Goal: Information Seeking & Learning: Learn about a topic

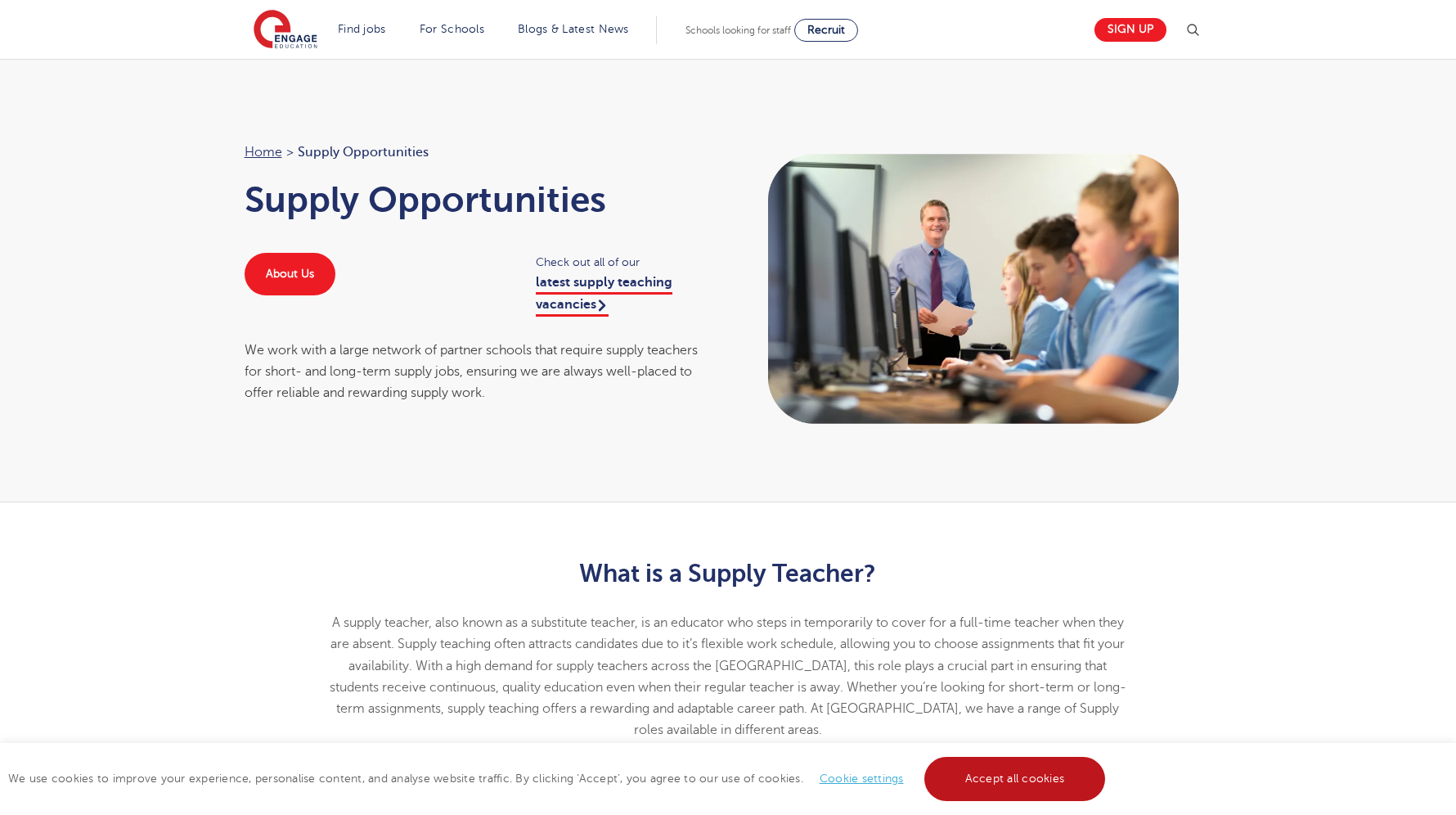
click at [1029, 778] on link "Accept all cookies" at bounding box center [1014, 779] width 181 height 44
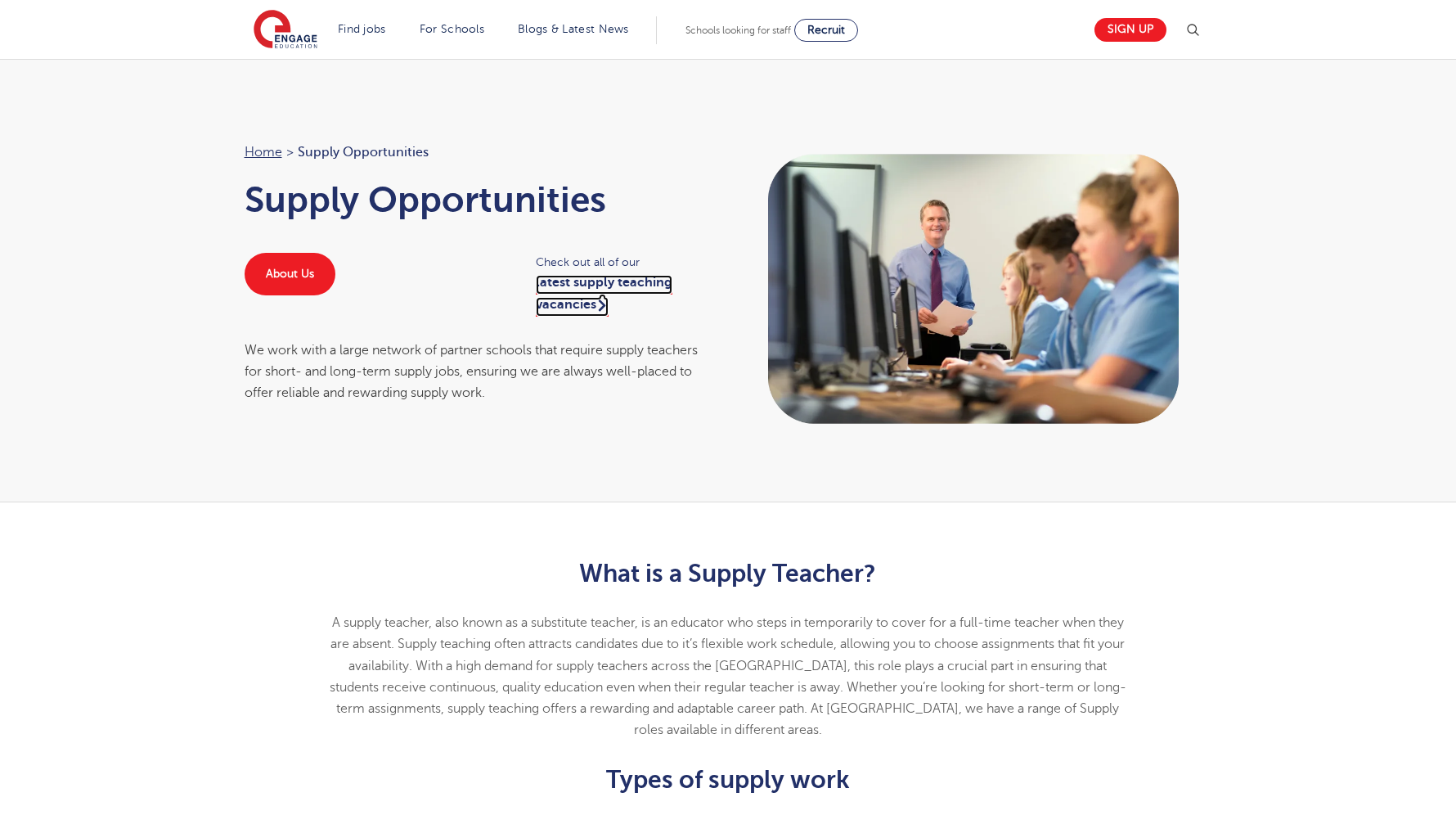
click at [619, 285] on link "latest supply teaching vacancies" at bounding box center [604, 295] width 137 height 41
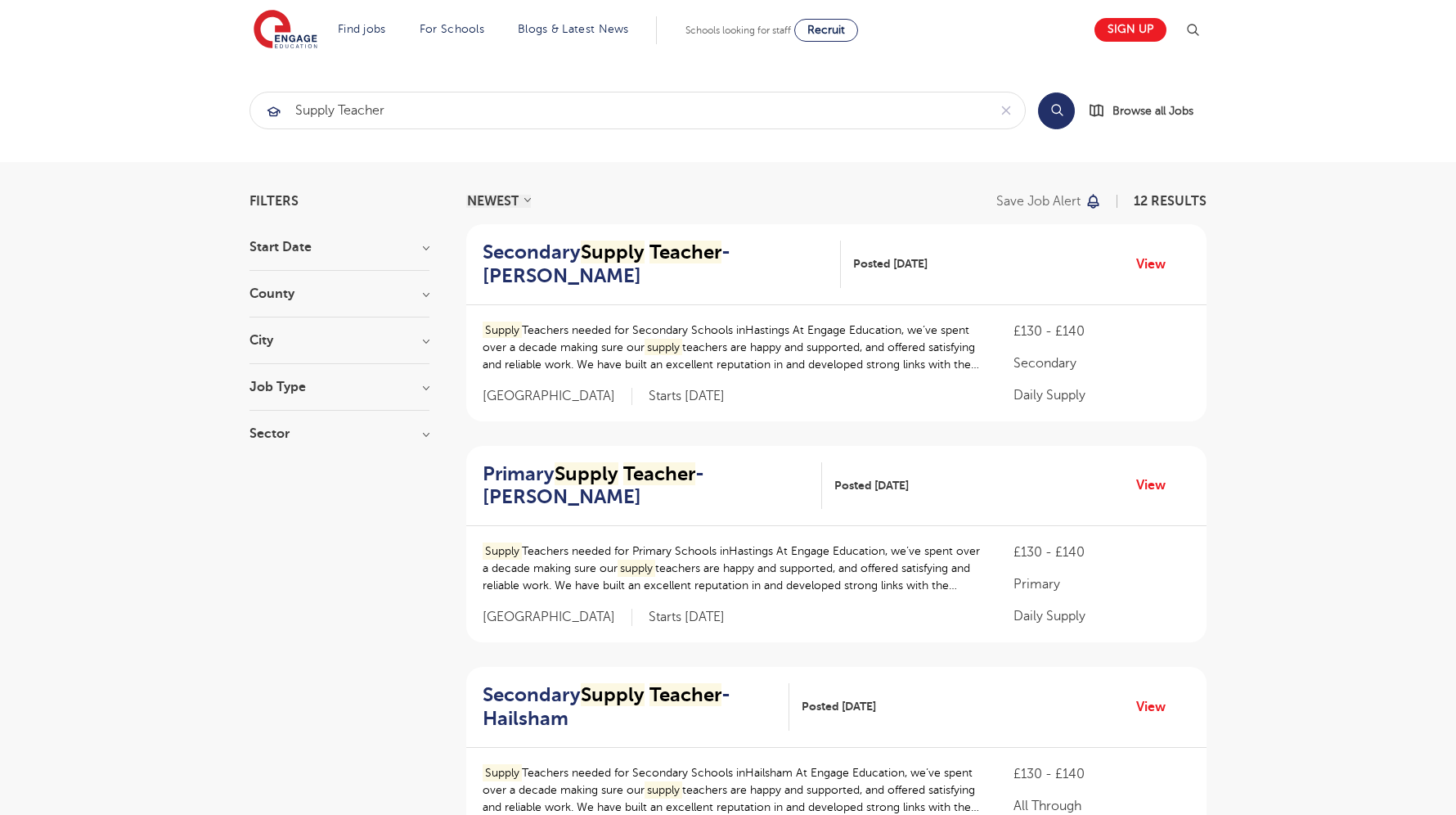
click at [425, 293] on h3 "County" at bounding box center [339, 294] width 180 height 13
click at [421, 115] on input "supply Teacher" at bounding box center [618, 110] width 737 height 36
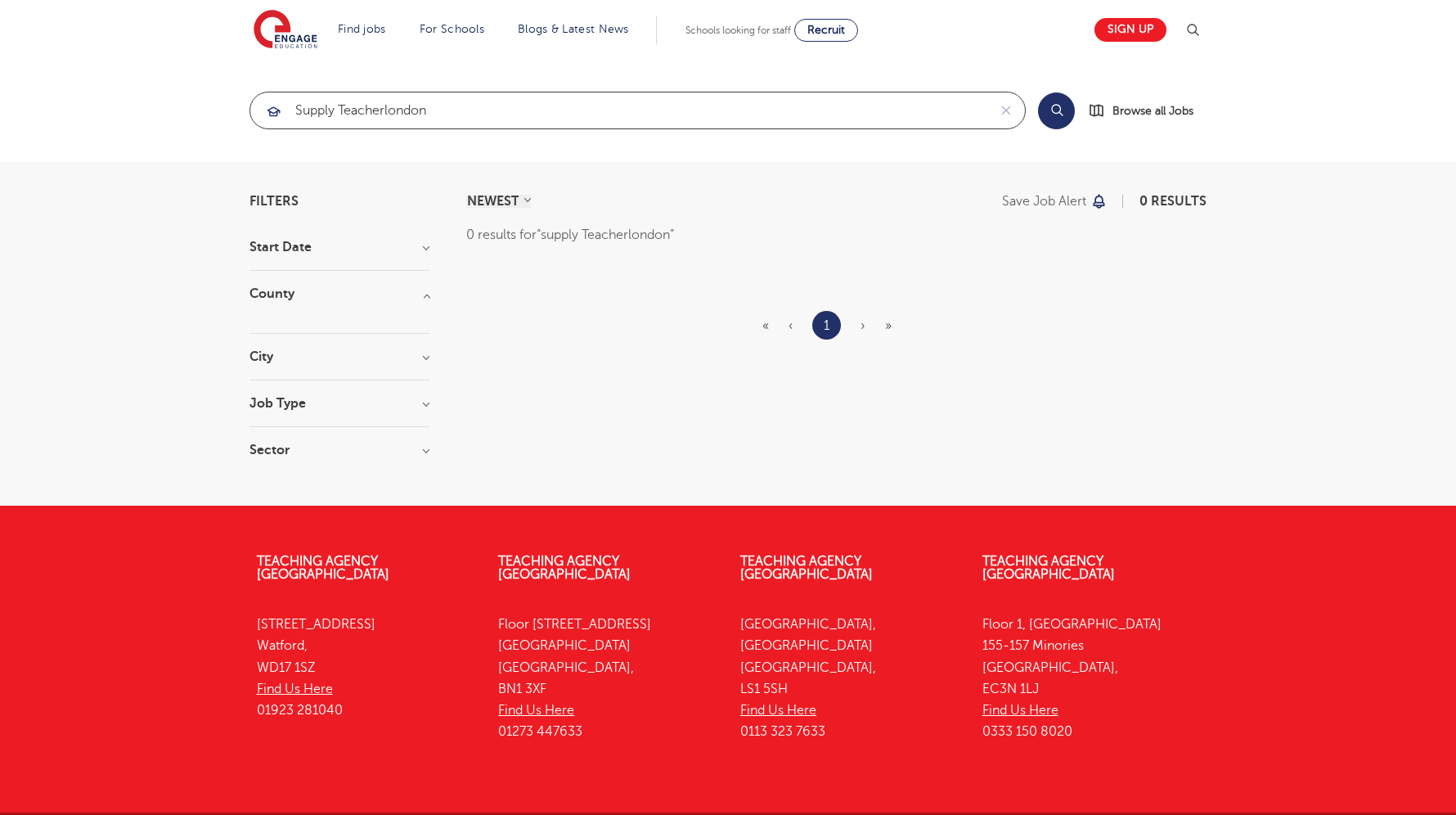
click button "Submit" at bounding box center [0, 0] width 0 height 0
drag, startPoint x: 385, startPoint y: 110, endPoint x: 293, endPoint y: 109, distance: 92.0
click at [293, 109] on input "supply Teacherlondon" at bounding box center [618, 110] width 737 height 36
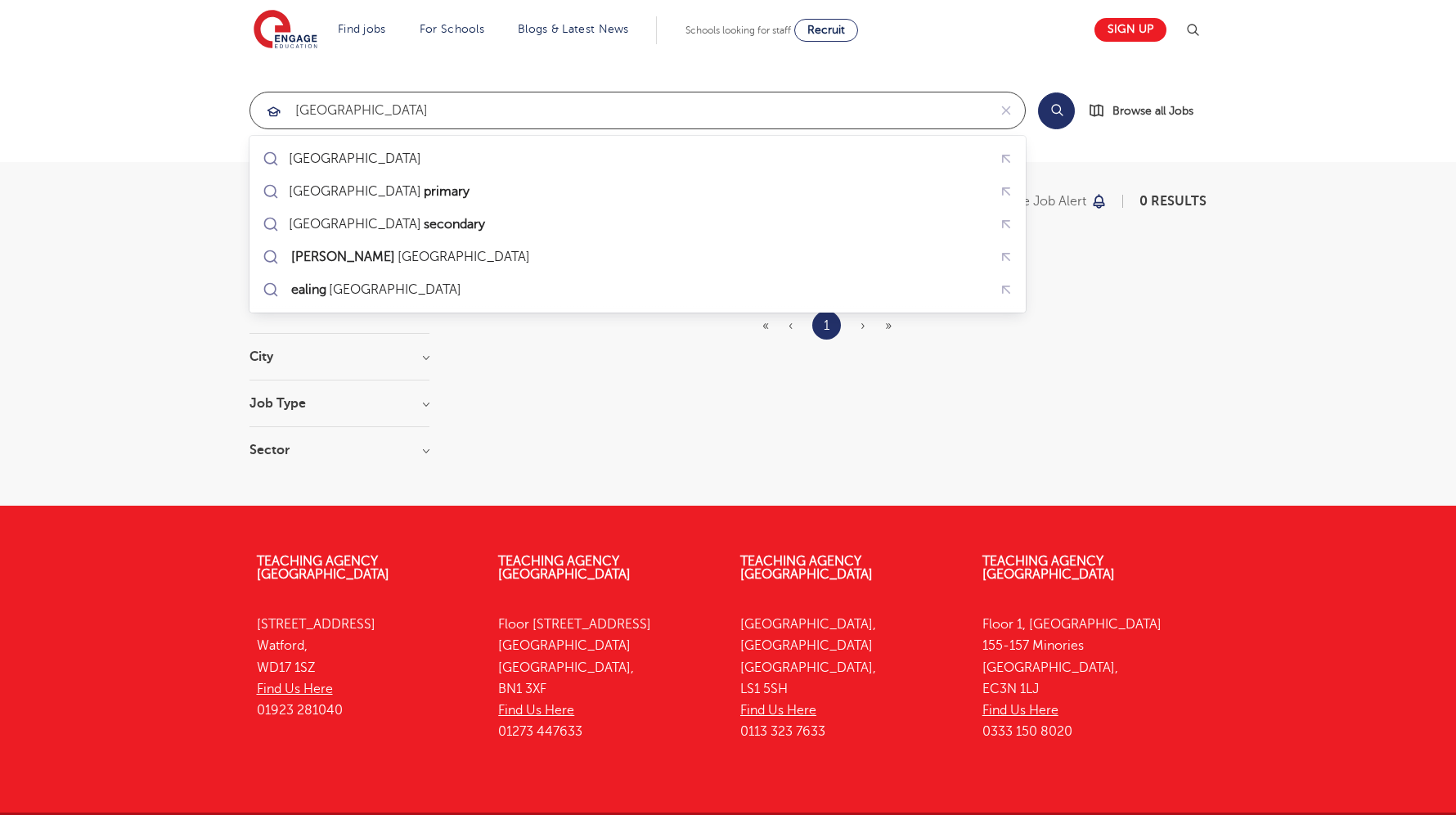
type input "london"
click button "Submit" at bounding box center [0, 0] width 0 height 0
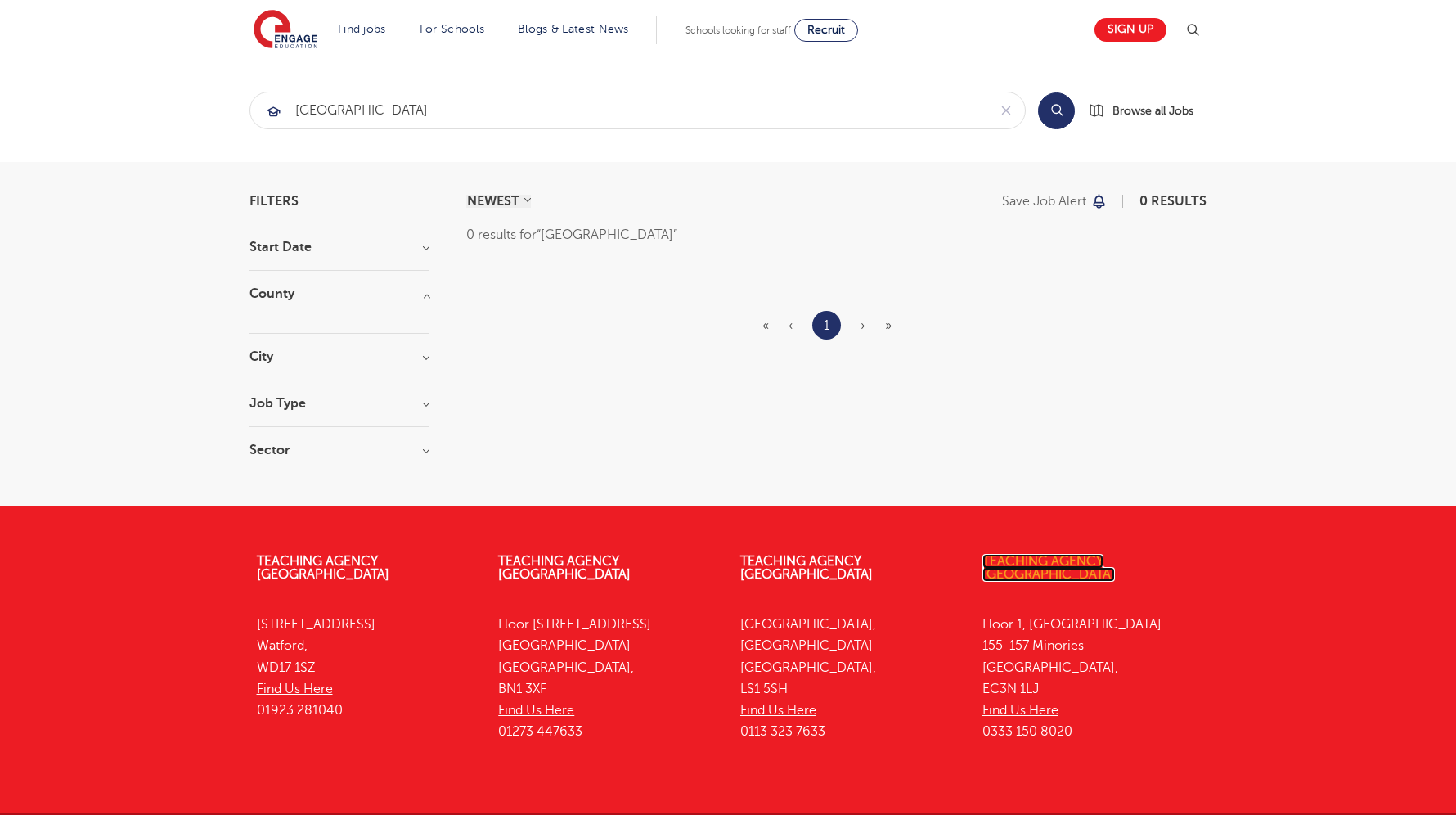
click at [1070, 562] on link "Teaching Agency [GEOGRAPHIC_DATA]" at bounding box center [1049, 568] width 132 height 28
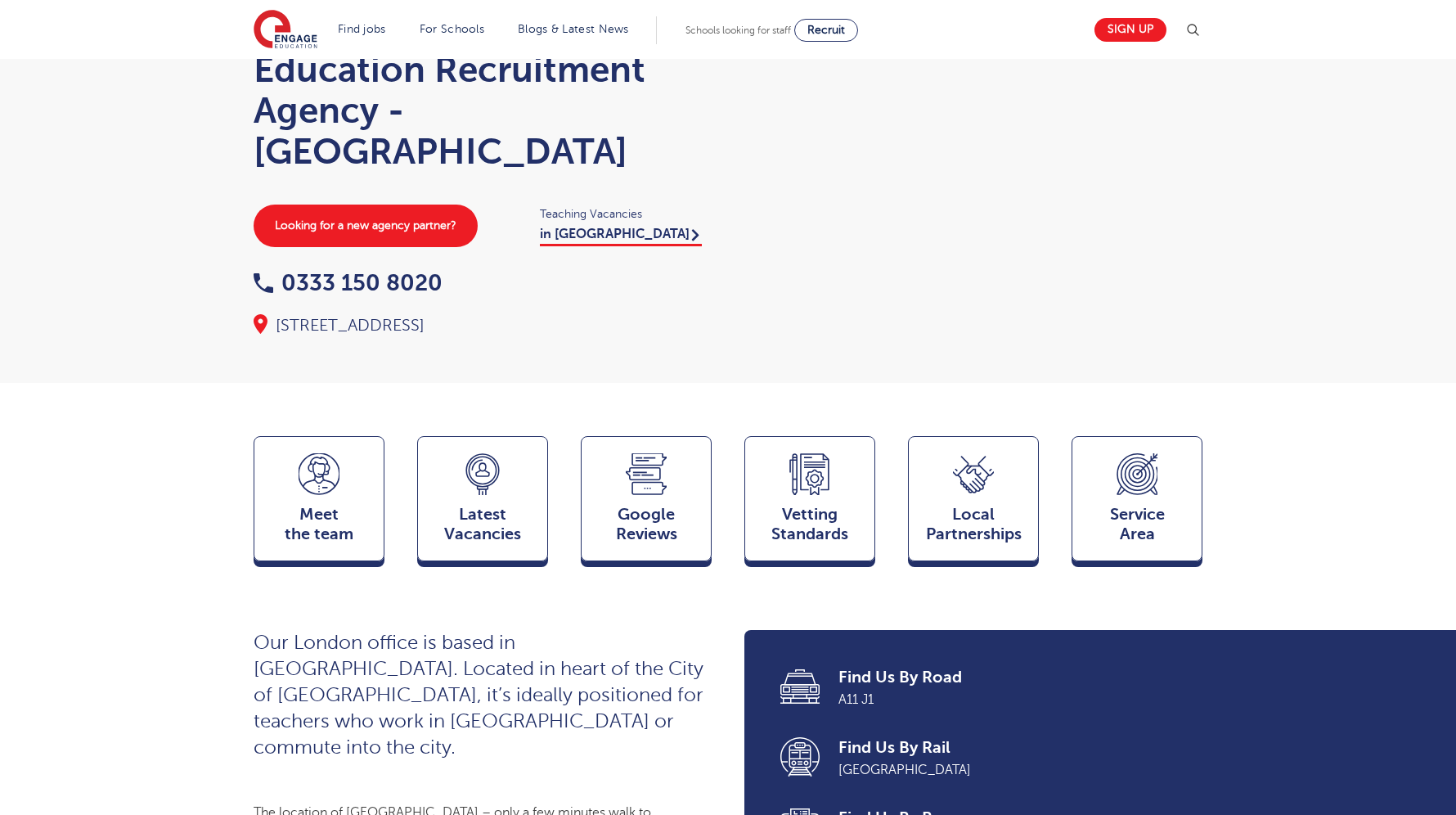
scroll to position [195, 0]
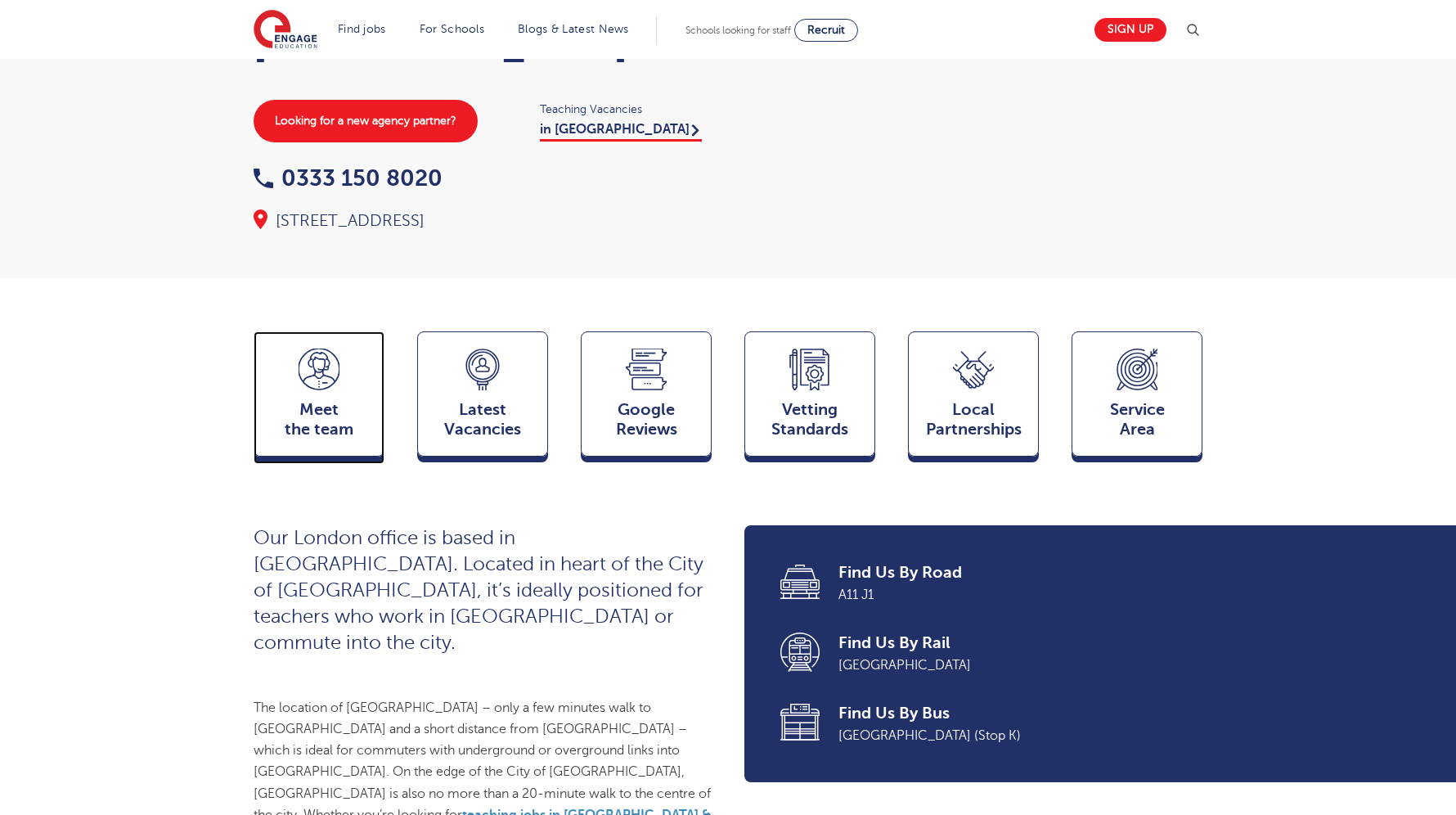
click at [292, 439] on span "Meet the team" at bounding box center [319, 420] width 113 height 39
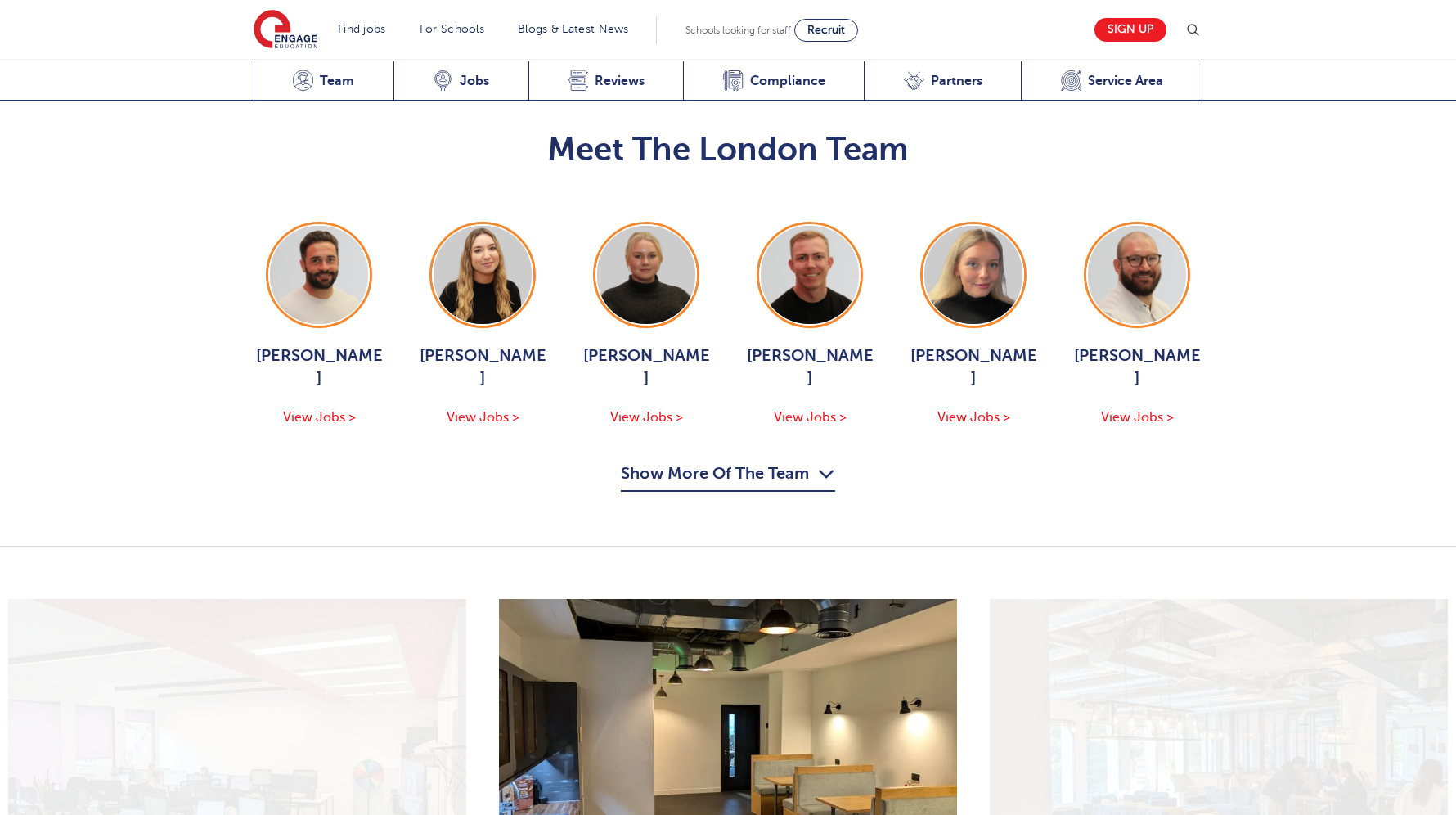
scroll to position [1718, 0]
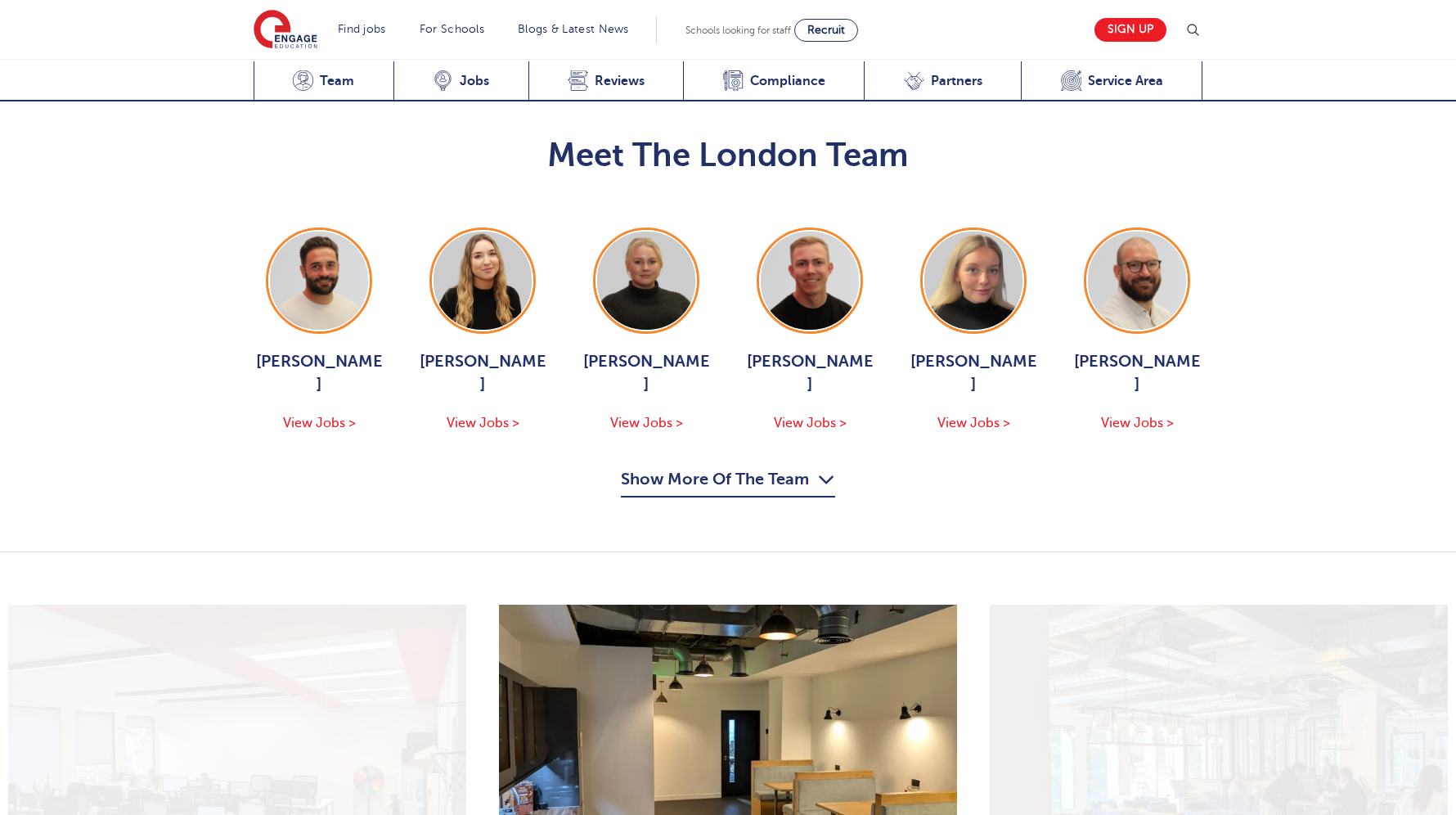
click at [818, 466] on icon "button" at bounding box center [827, 479] width 18 height 26
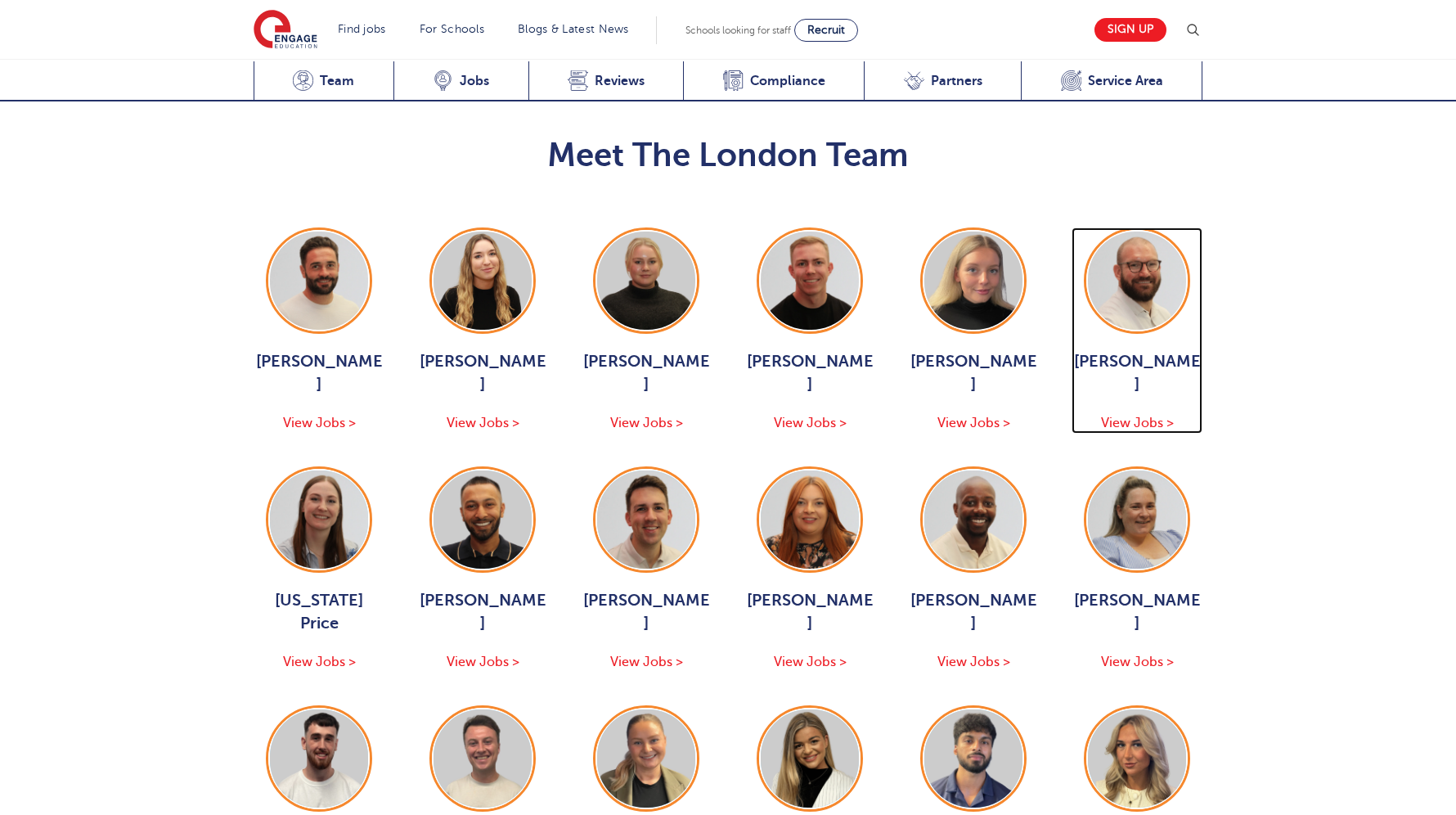
click at [1156, 415] on span "View Jobs >" at bounding box center [1137, 422] width 73 height 15
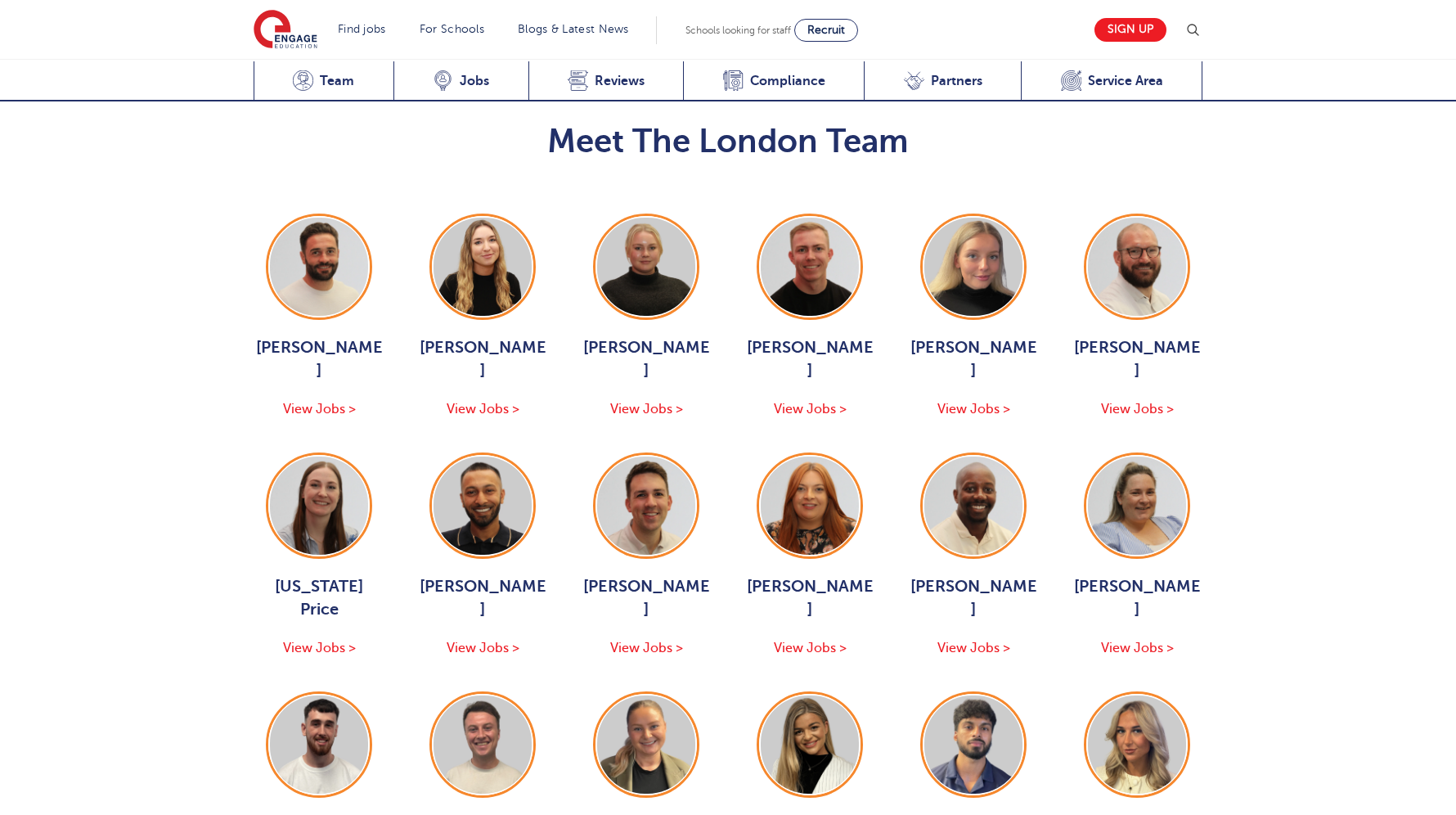
scroll to position [1726, 0]
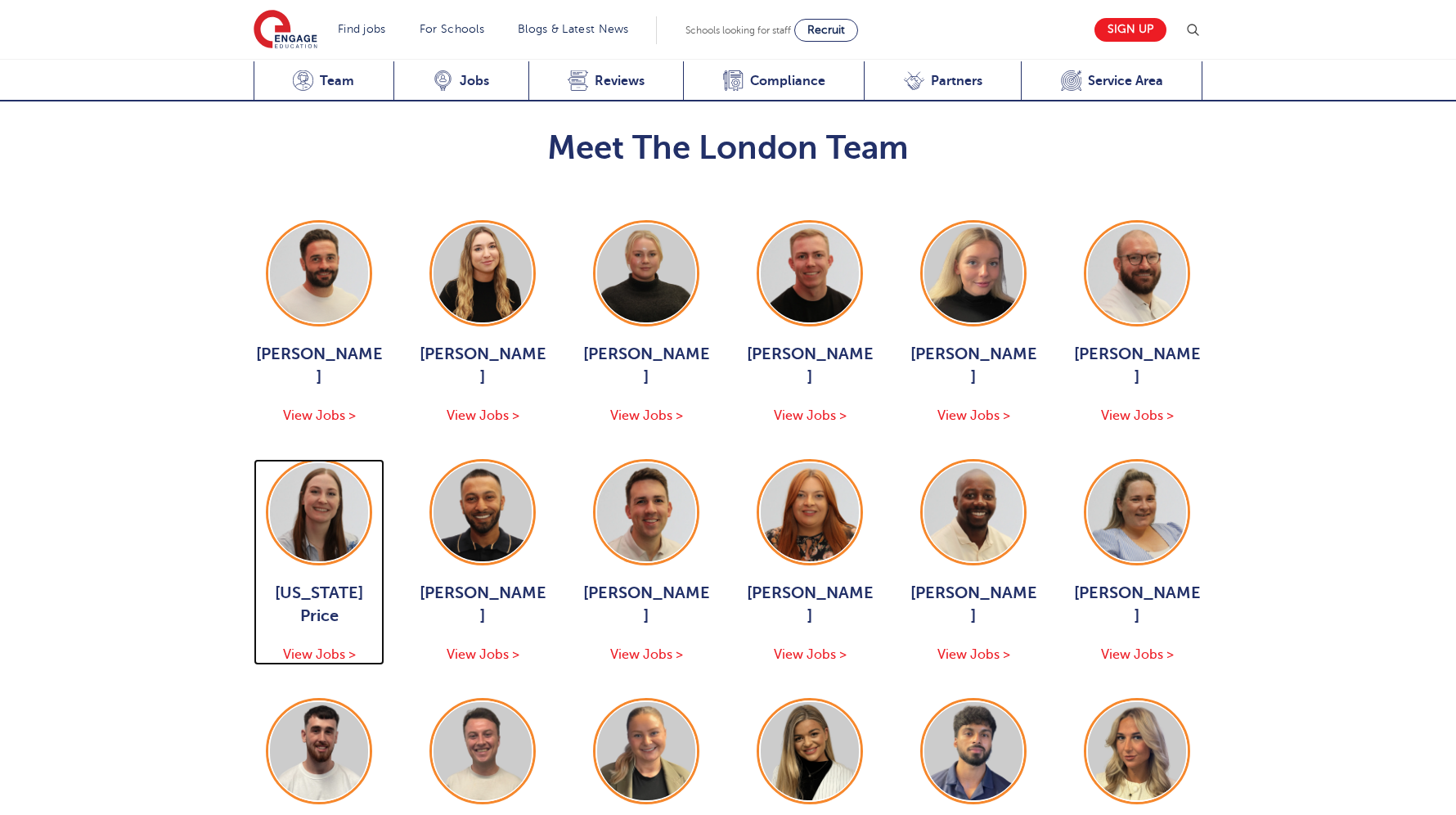
click at [325, 648] on span "View Jobs >" at bounding box center [319, 655] width 73 height 15
click at [497, 75] on div "Latest Vacancies Jobs" at bounding box center [461, 82] width 135 height 40
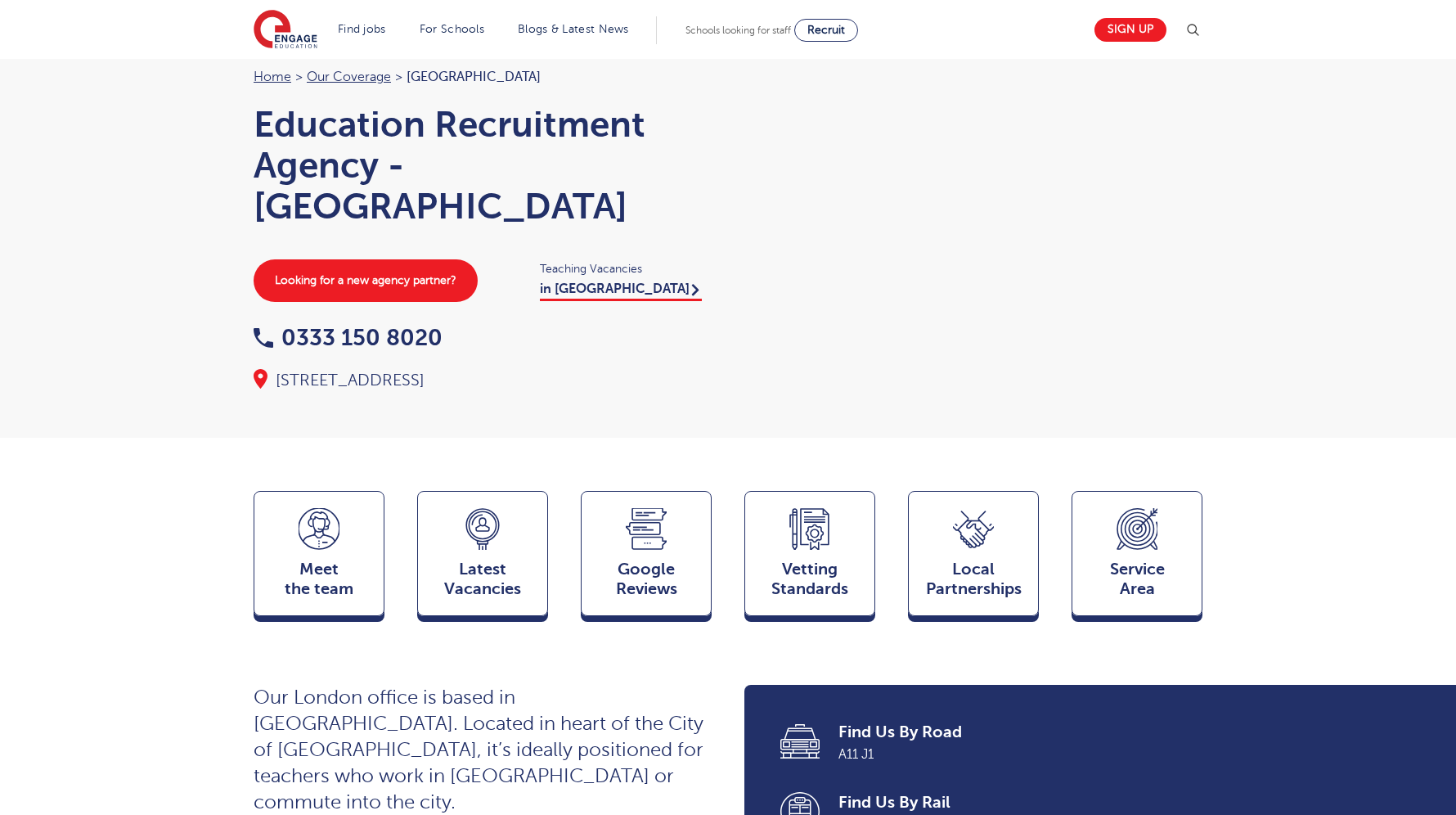
scroll to position [3, 0]
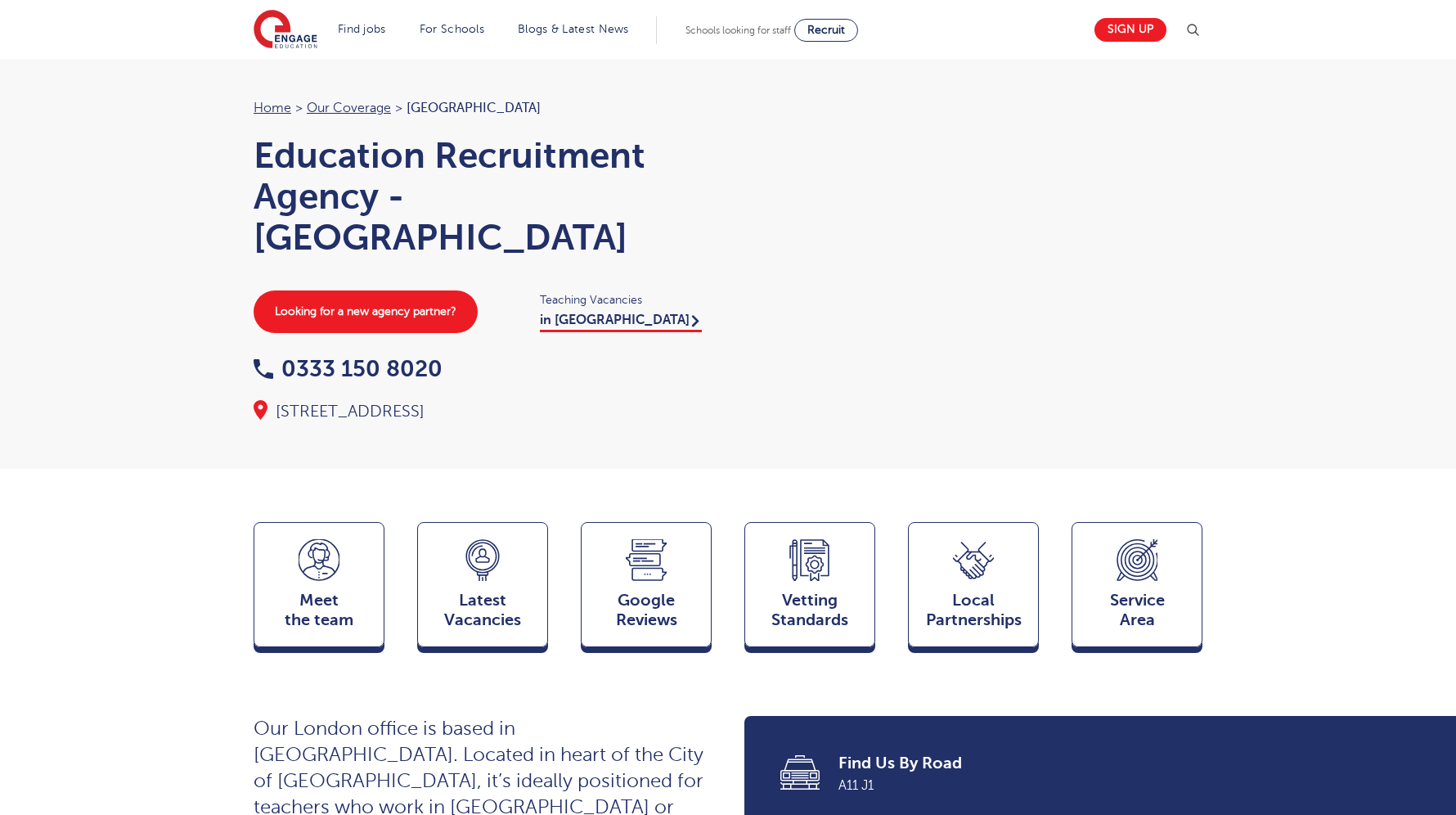
scroll to position [1766, 0]
